Goal: Feedback & Contribution: Leave review/rating

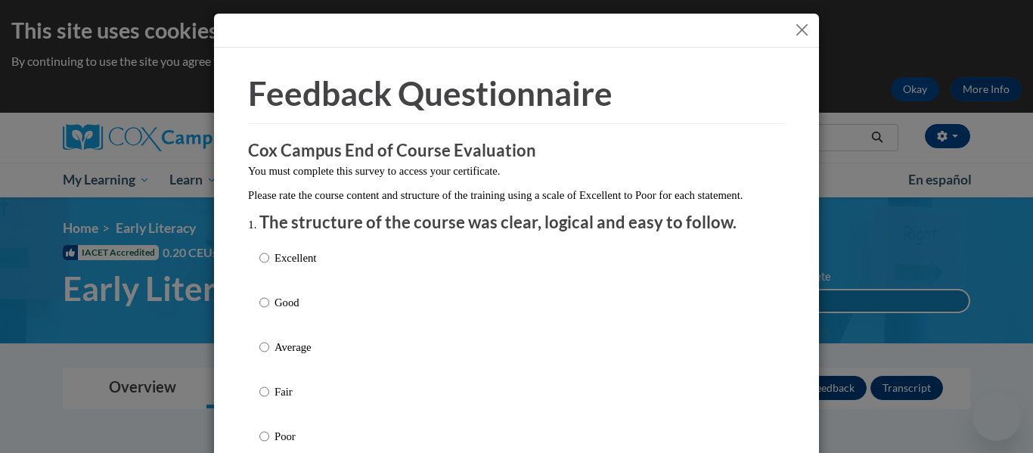
scroll to position [1059, 0]
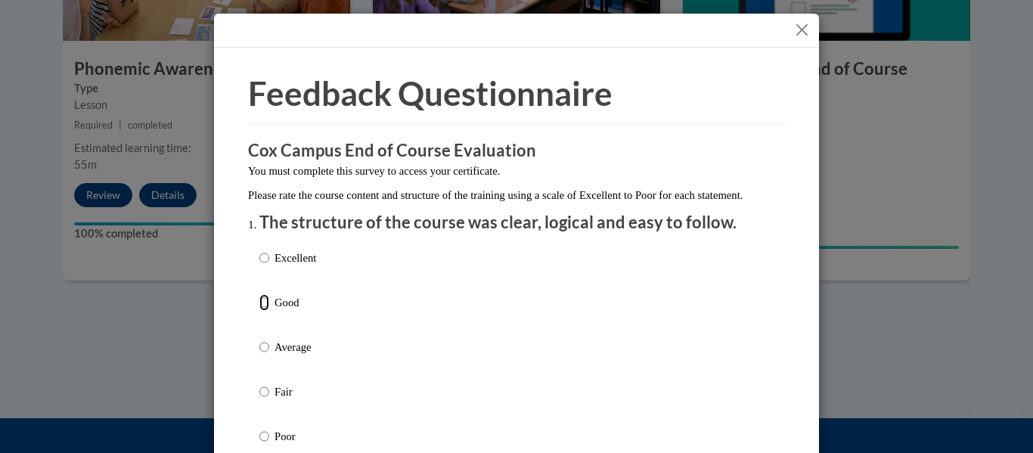
click at [259, 311] on input "Good" at bounding box center [264, 302] width 10 height 17
radio input "true"
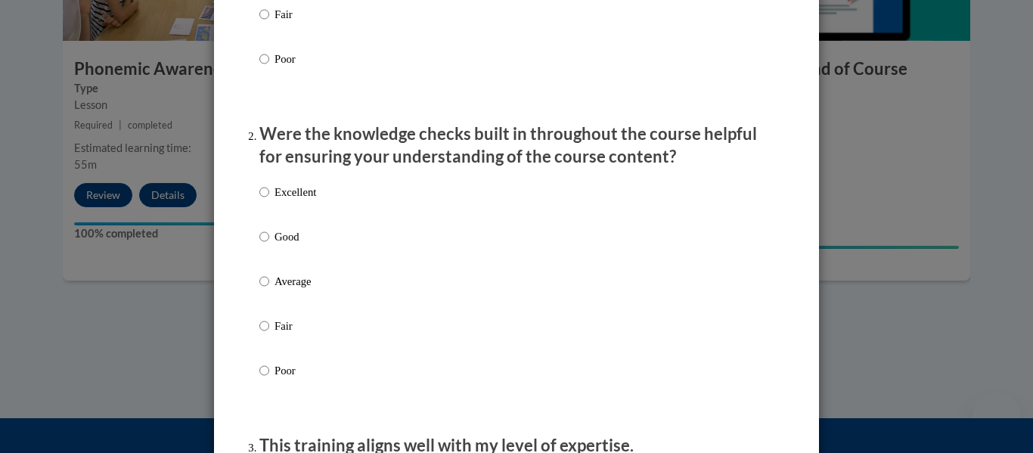
scroll to position [378, 0]
click at [260, 200] on input "Excellent" at bounding box center [264, 191] width 10 height 17
radio input "true"
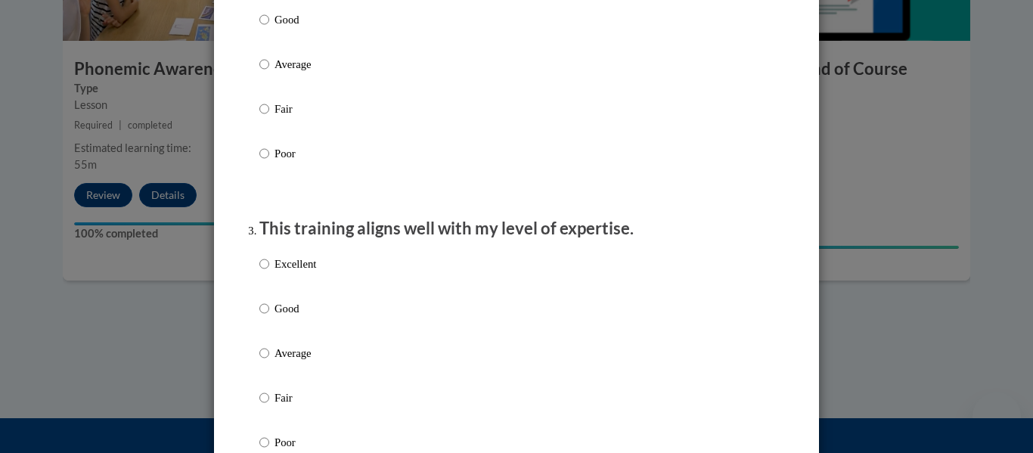
scroll to position [605, 0]
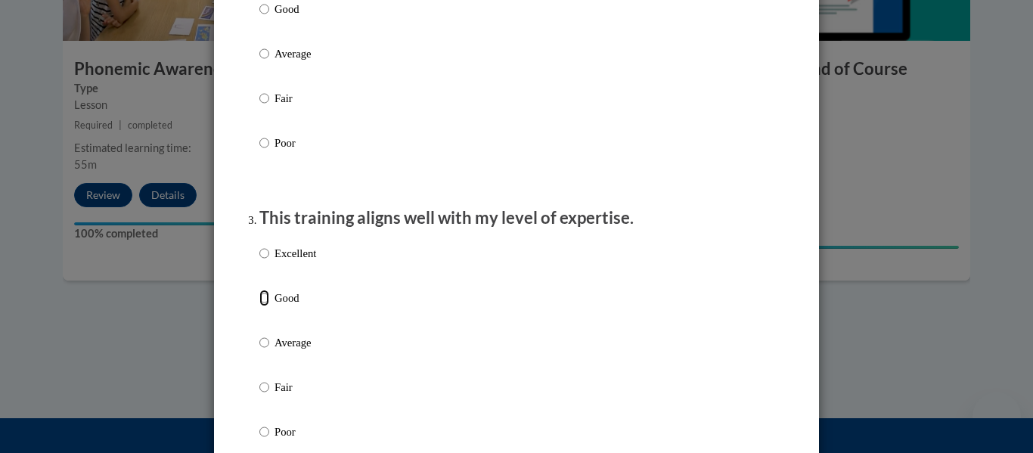
click at [259, 306] on input "Good" at bounding box center [264, 298] width 10 height 17
radio input "true"
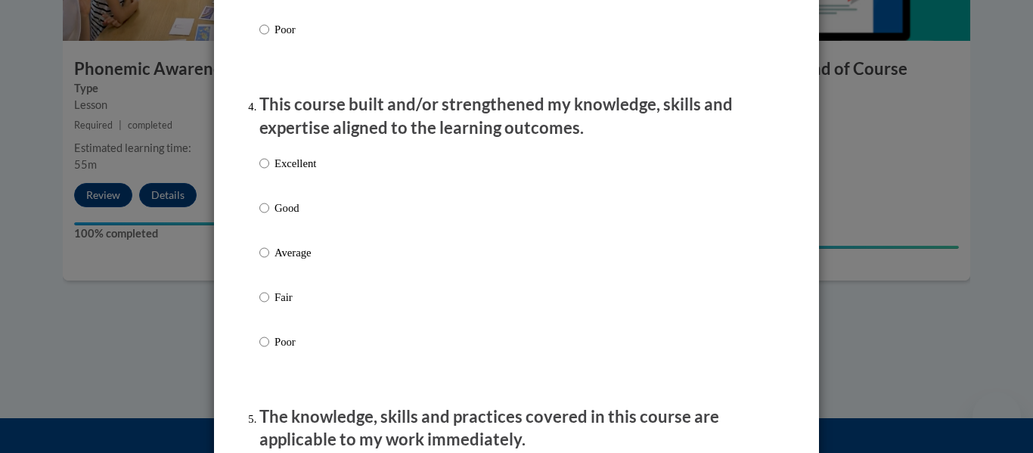
scroll to position [1059, 0]
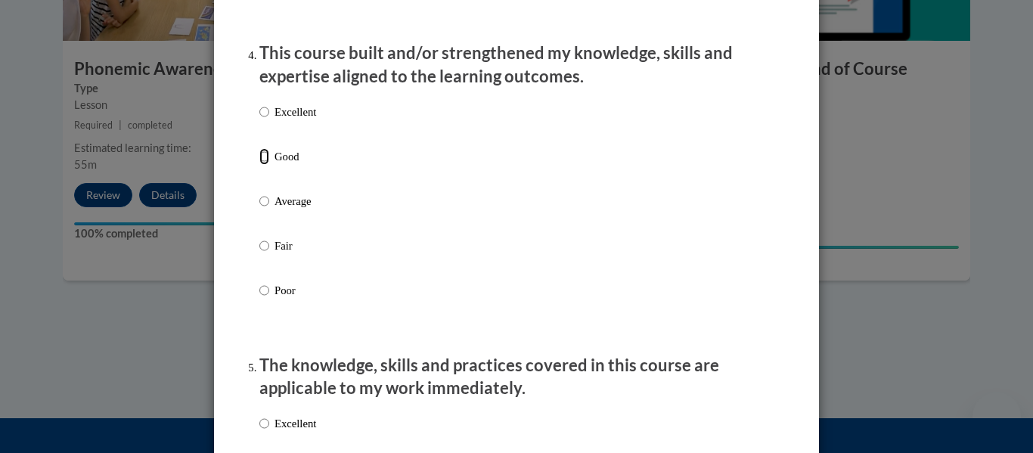
click at [262, 165] on input "Good" at bounding box center [264, 156] width 10 height 17
radio input "true"
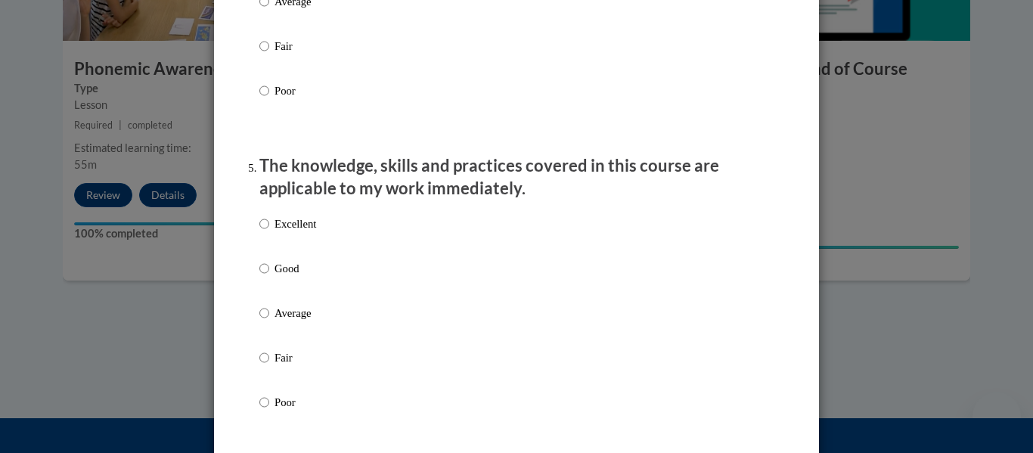
scroll to position [1286, 0]
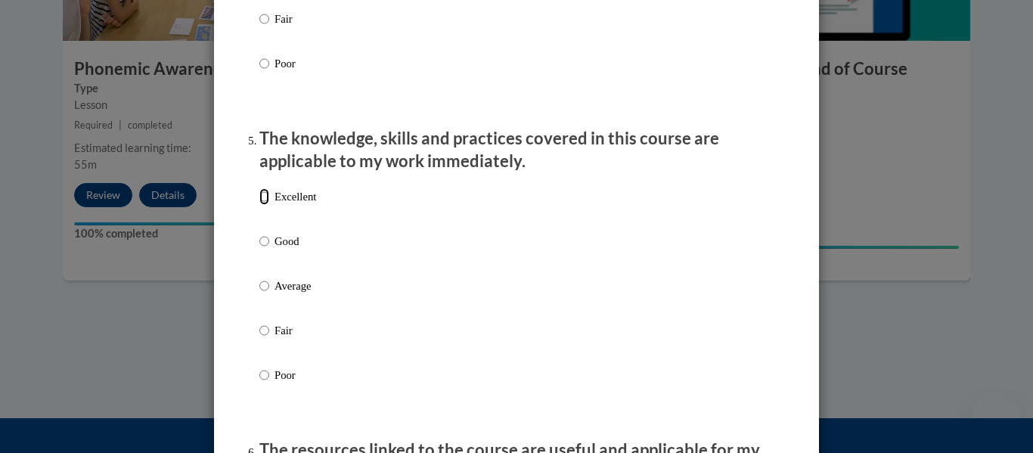
click at [259, 205] on input "Excellent" at bounding box center [264, 196] width 10 height 17
radio input "true"
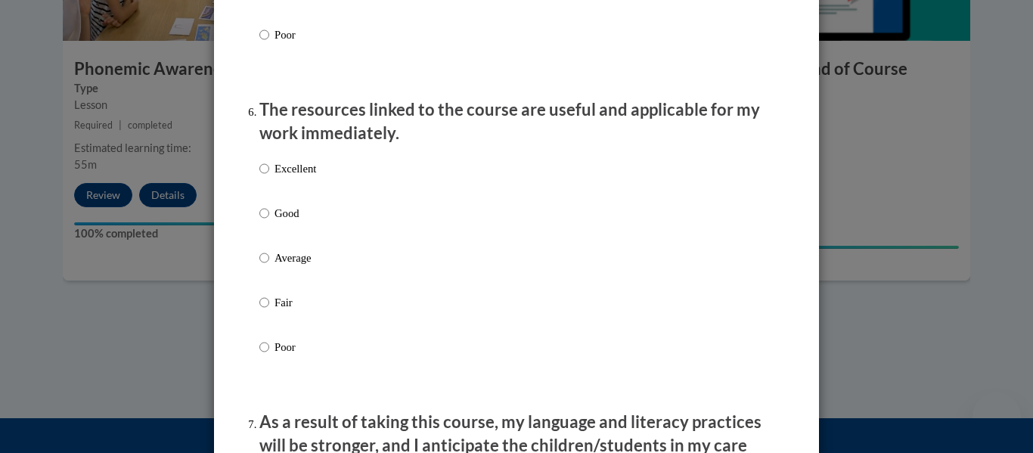
scroll to position [1664, 0]
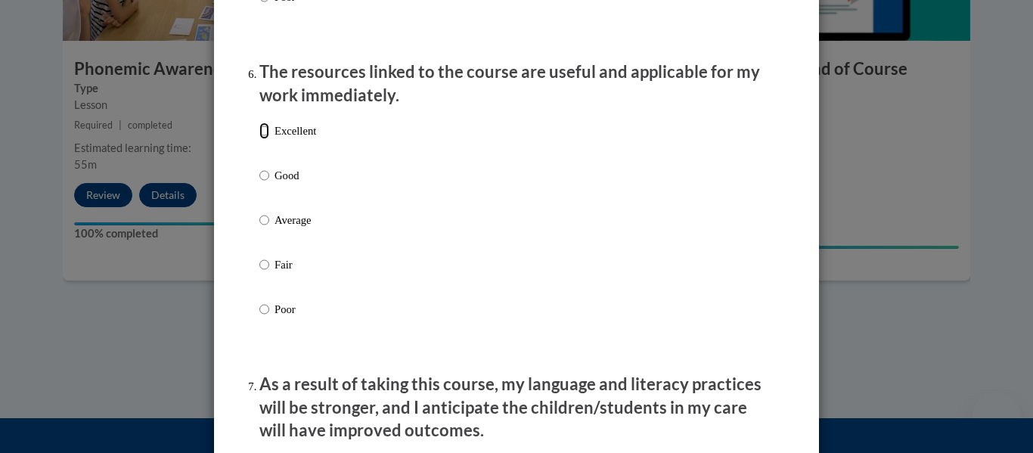
click at [262, 139] on input "Excellent" at bounding box center [264, 131] width 10 height 17
radio input "true"
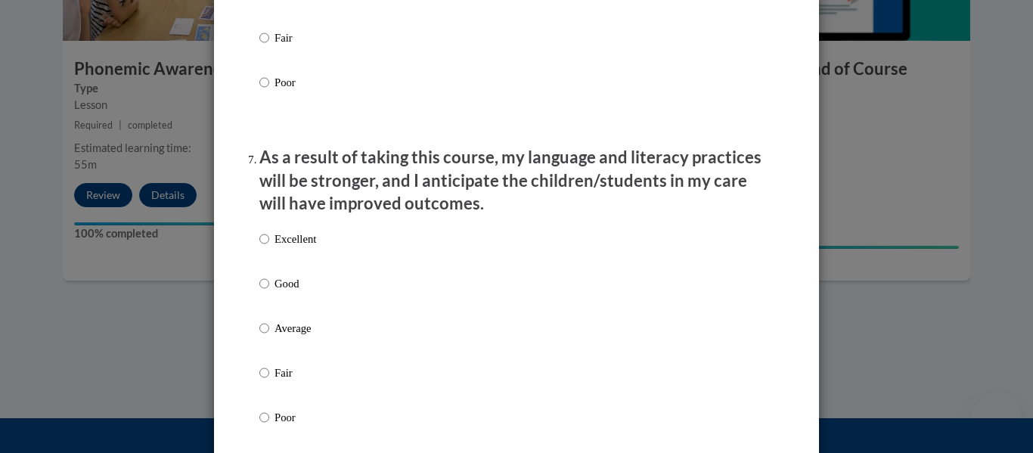
scroll to position [1966, 0]
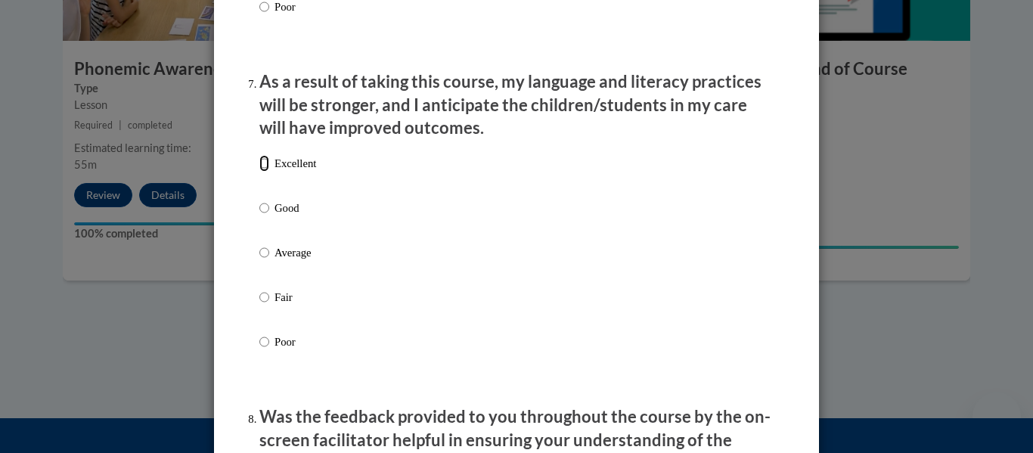
click at [259, 172] on input "Excellent" at bounding box center [264, 163] width 10 height 17
radio input "true"
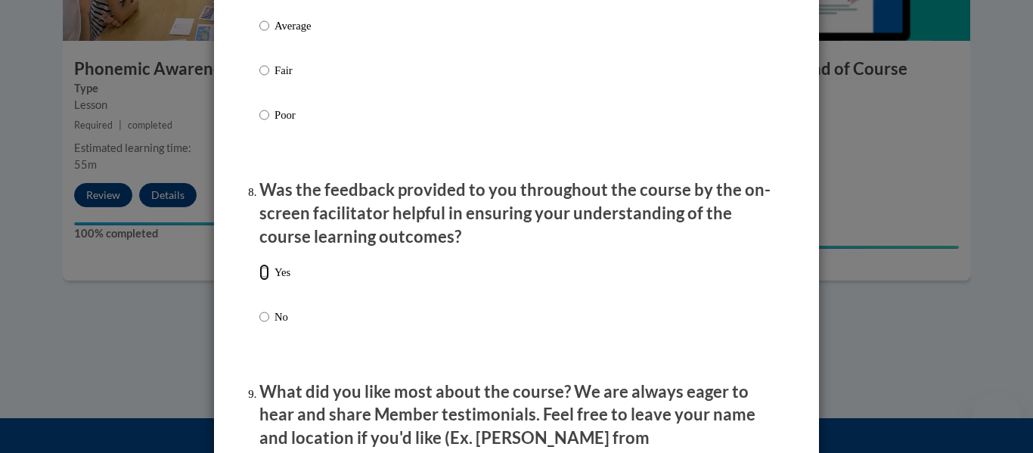
click at [259, 281] on input "Yes" at bounding box center [264, 272] width 10 height 17
radio input "true"
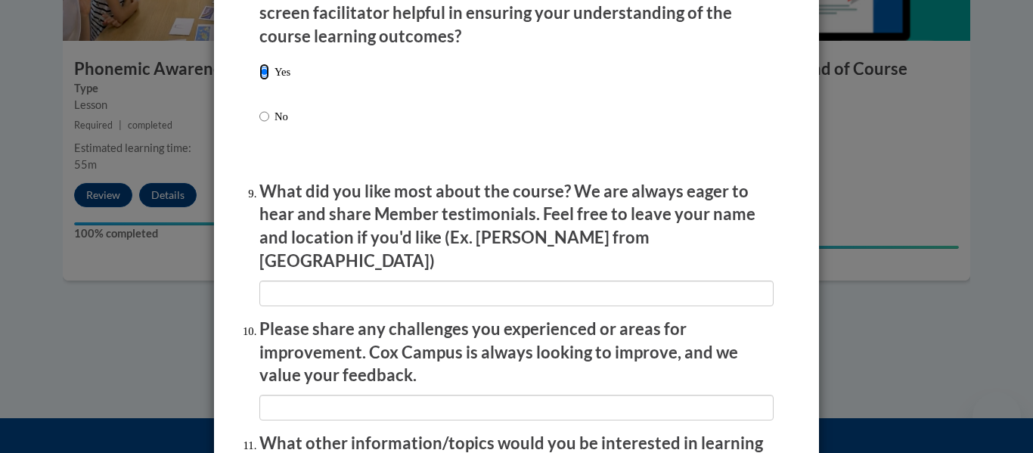
scroll to position [2420, 0]
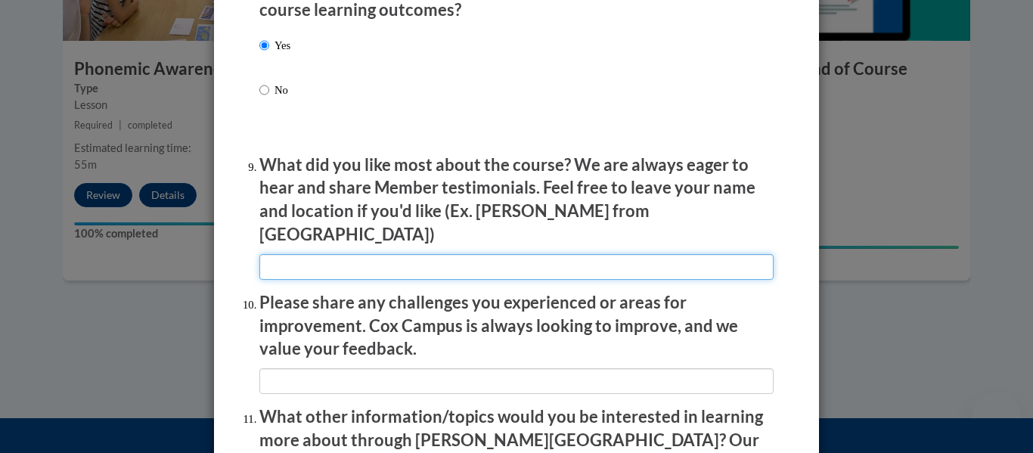
click at [359, 260] on input "textbox" at bounding box center [516, 267] width 514 height 26
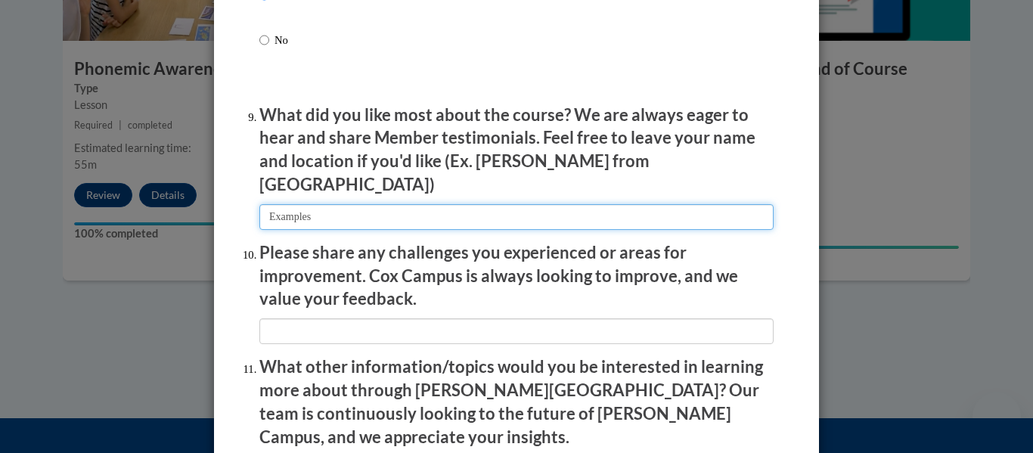
scroll to position [2572, 0]
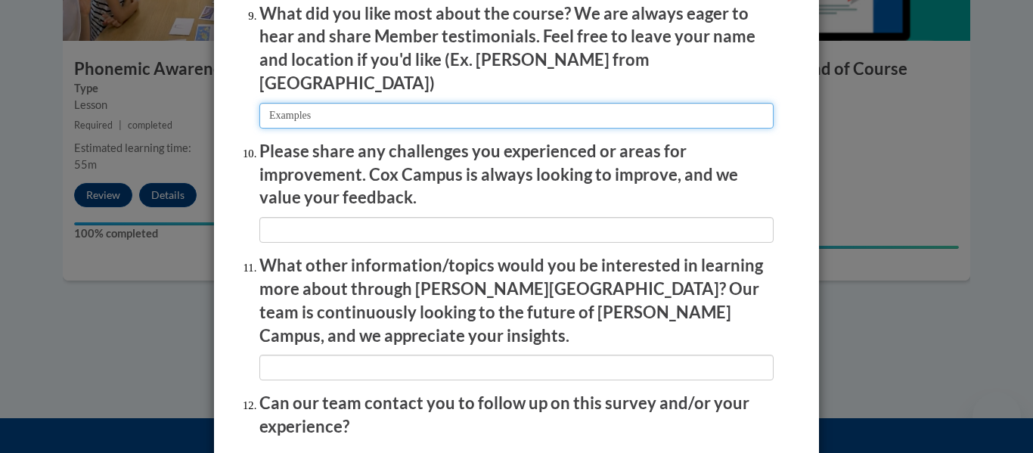
type input "Examples"
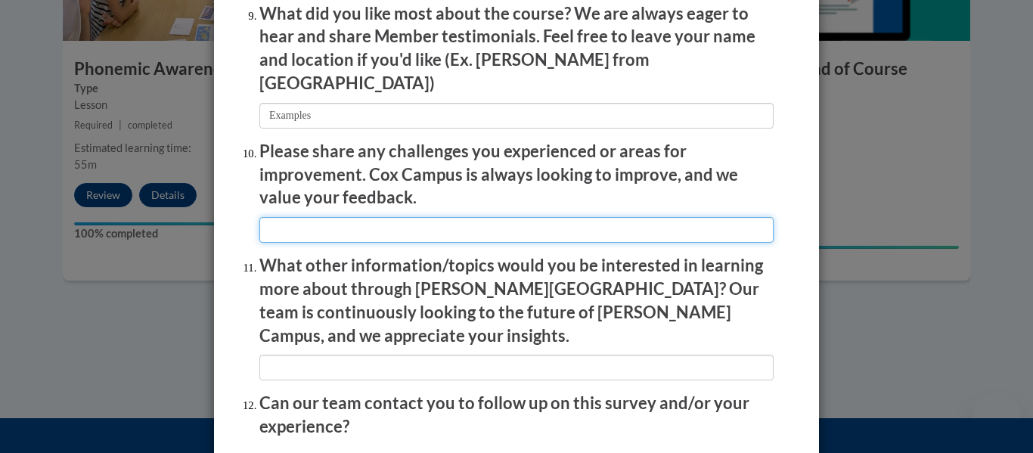
click at [373, 223] on input "textbox" at bounding box center [516, 230] width 514 height 26
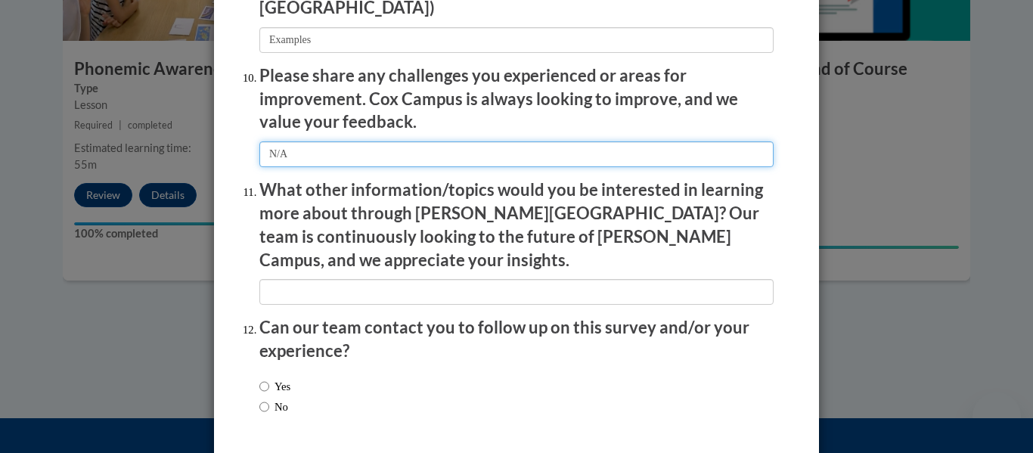
scroll to position [2690, 0]
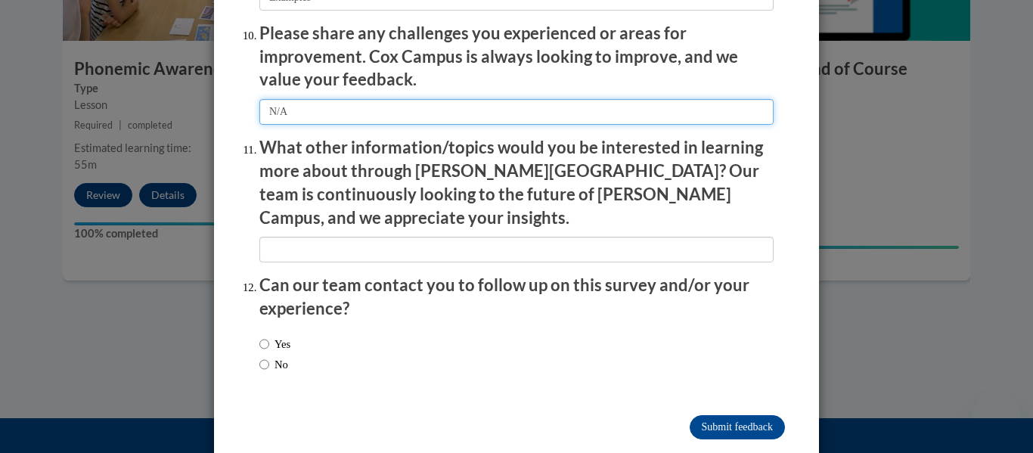
type input "N/A"
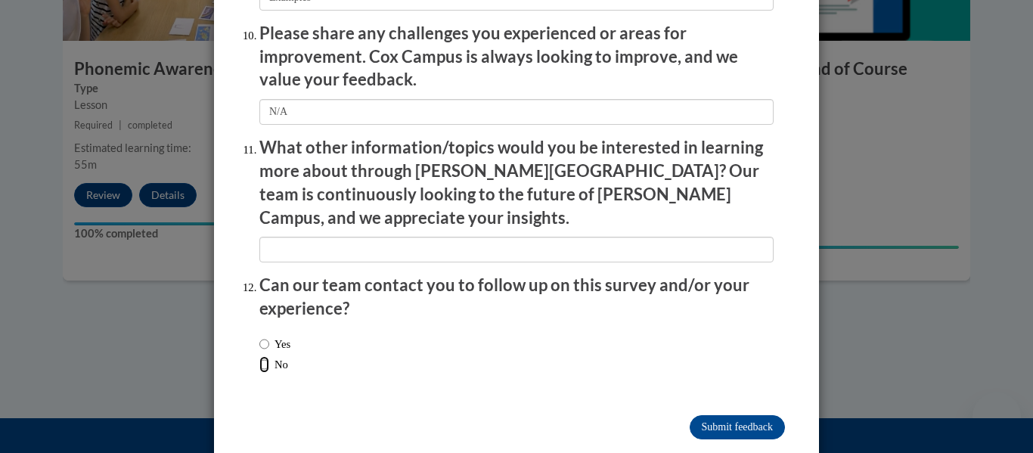
click at [259, 356] on input "No" at bounding box center [264, 364] width 10 height 17
radio input "true"
click at [736, 415] on input "Submit feedback" at bounding box center [737, 427] width 95 height 24
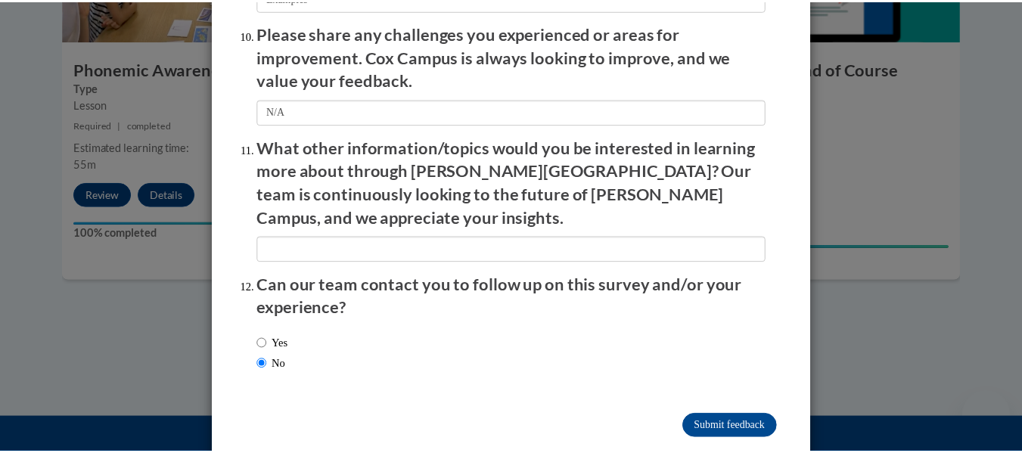
scroll to position [0, 0]
